Goal: Information Seeking & Learning: Learn about a topic

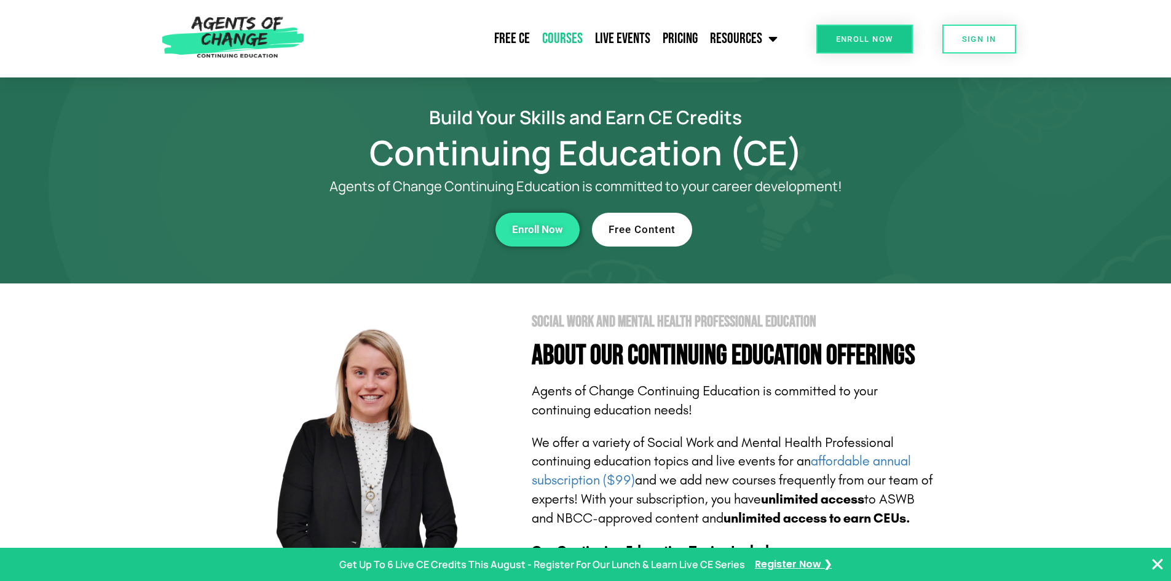
click at [548, 43] on link "Courses" at bounding box center [562, 38] width 53 height 31
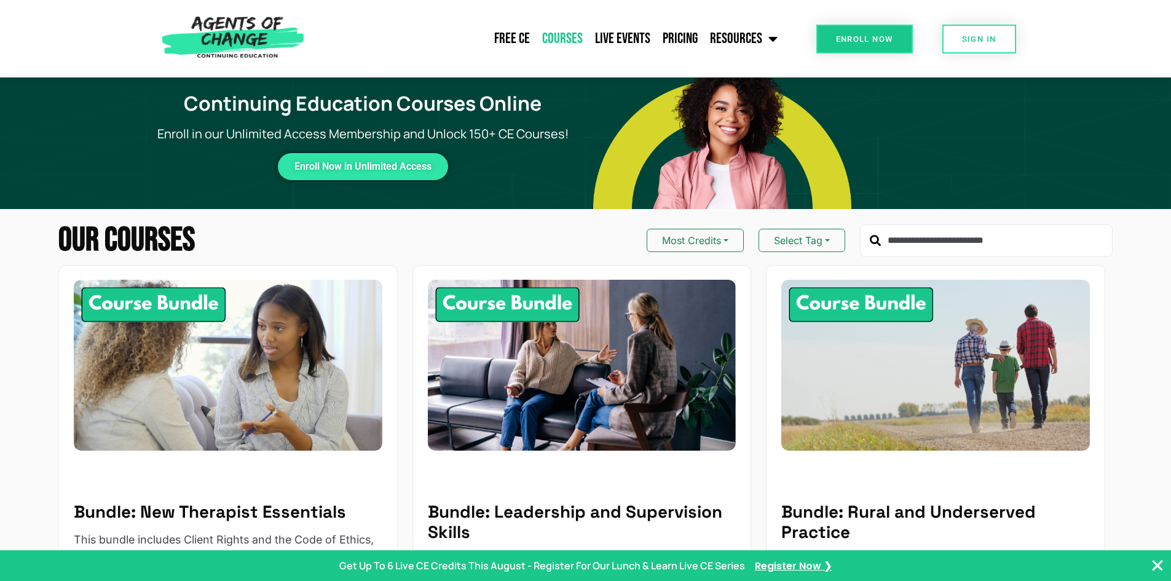
click at [897, 230] on input "text" at bounding box center [986, 240] width 253 height 33
type input "*"
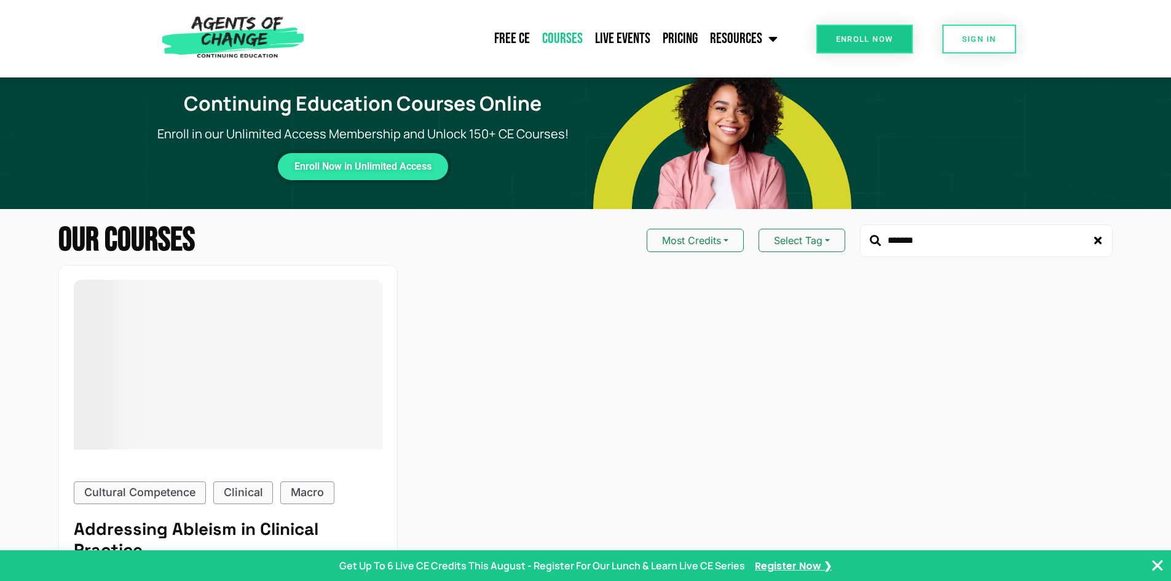
type input "*******"
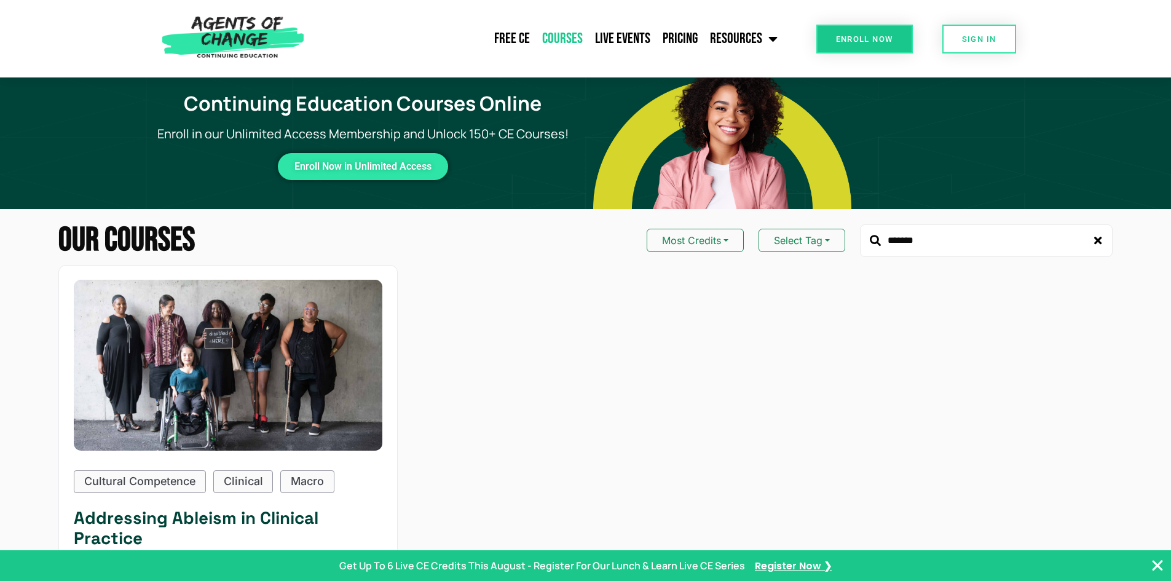
click at [286, 516] on h5 "Addressing Ableism in Clinical Practice" at bounding box center [228, 528] width 308 height 41
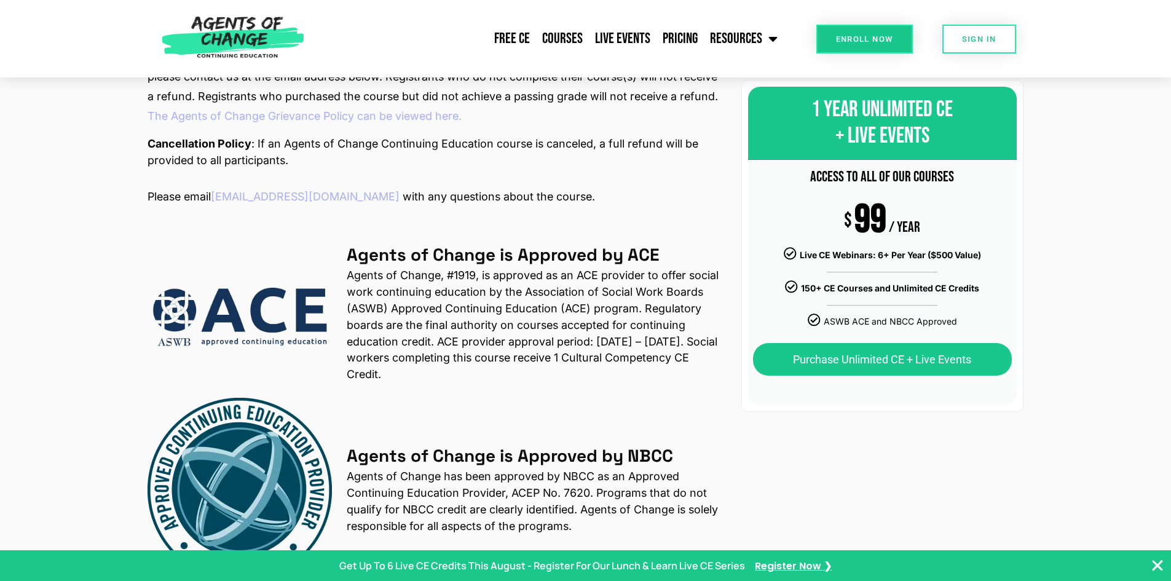
scroll to position [1993, 0]
